Goal: Check status: Check status

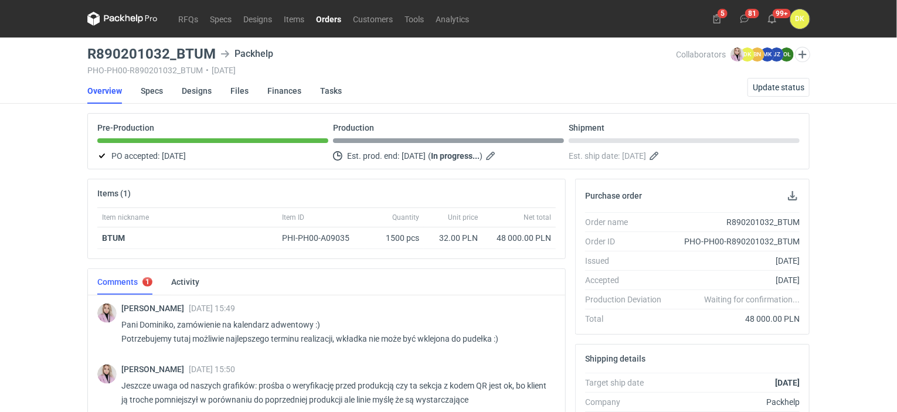
click at [318, 18] on link "Orders" at bounding box center [328, 19] width 37 height 14
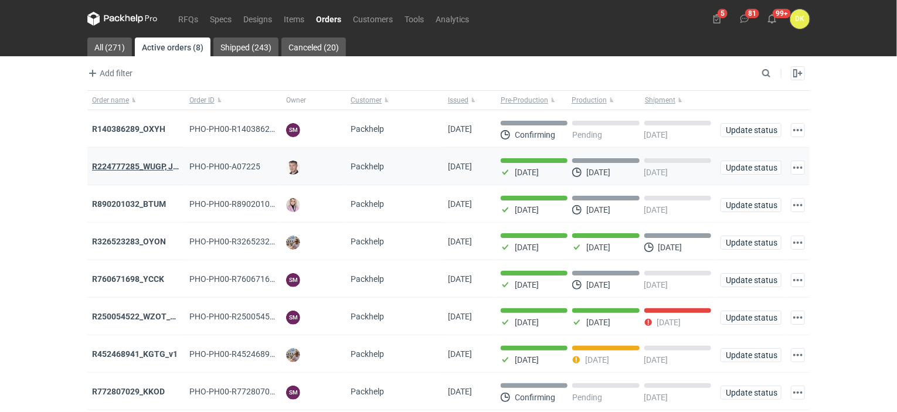
click at [141, 166] on strong "R224777285_WUGP, JPLP, WJRL, ANPD" at bounding box center [164, 166] width 145 height 9
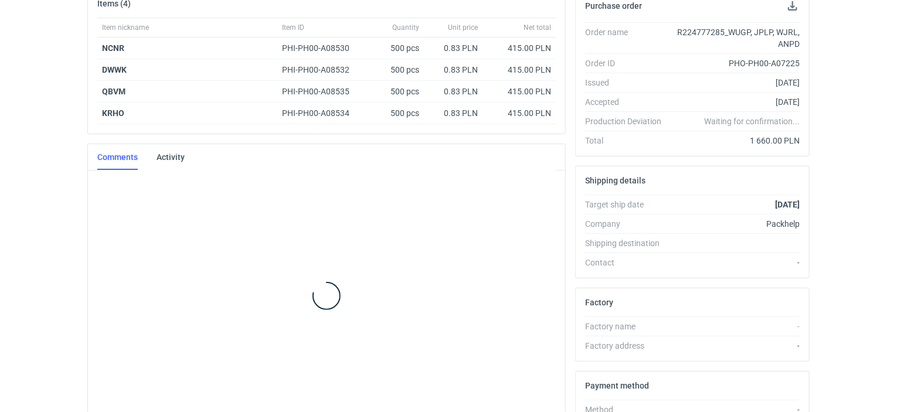
scroll to position [199, 0]
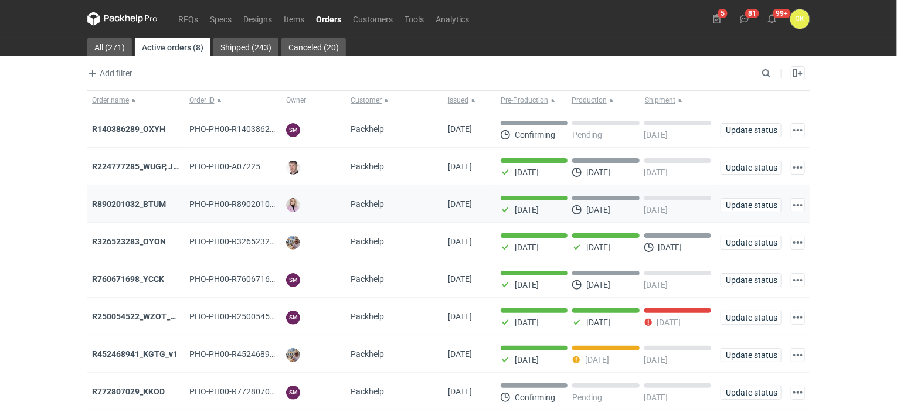
click at [138, 196] on div "R890201032_BTUM" at bounding box center [135, 204] width 97 height 38
click at [142, 200] on strong "R890201032_BTUM" at bounding box center [129, 203] width 74 height 9
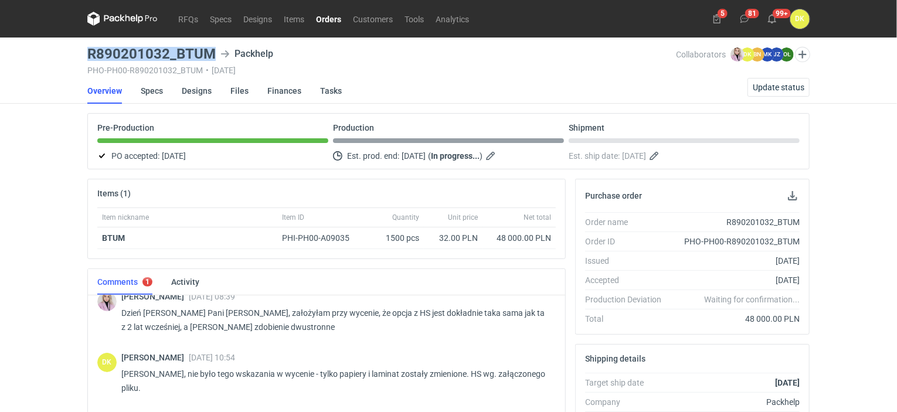
drag, startPoint x: 215, startPoint y: 52, endPoint x: 76, endPoint y: 51, distance: 139.0
click at [76, 51] on div "RFQs Specs Designs Items Orders Customers Tools Analytics 5 81 99+ DK [PERSON_N…" at bounding box center [448, 206] width 897 height 412
copy h3 "R890201032_BTUM"
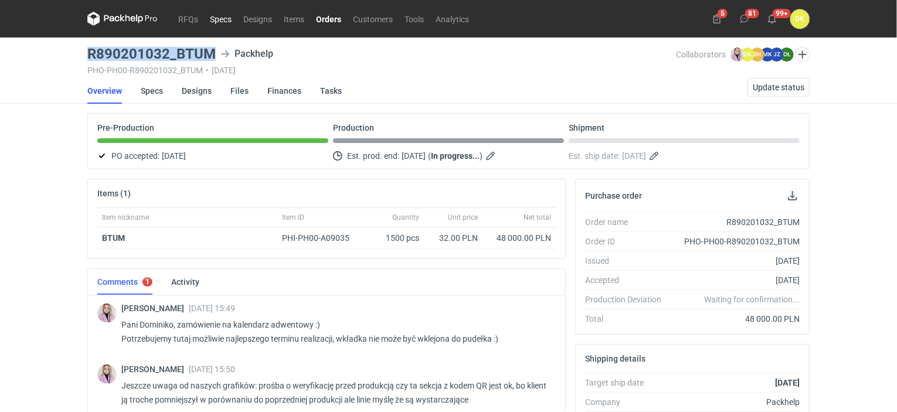
copy h3 "R890201032_BTUM"
